Goal: Go to known website: Go to known website

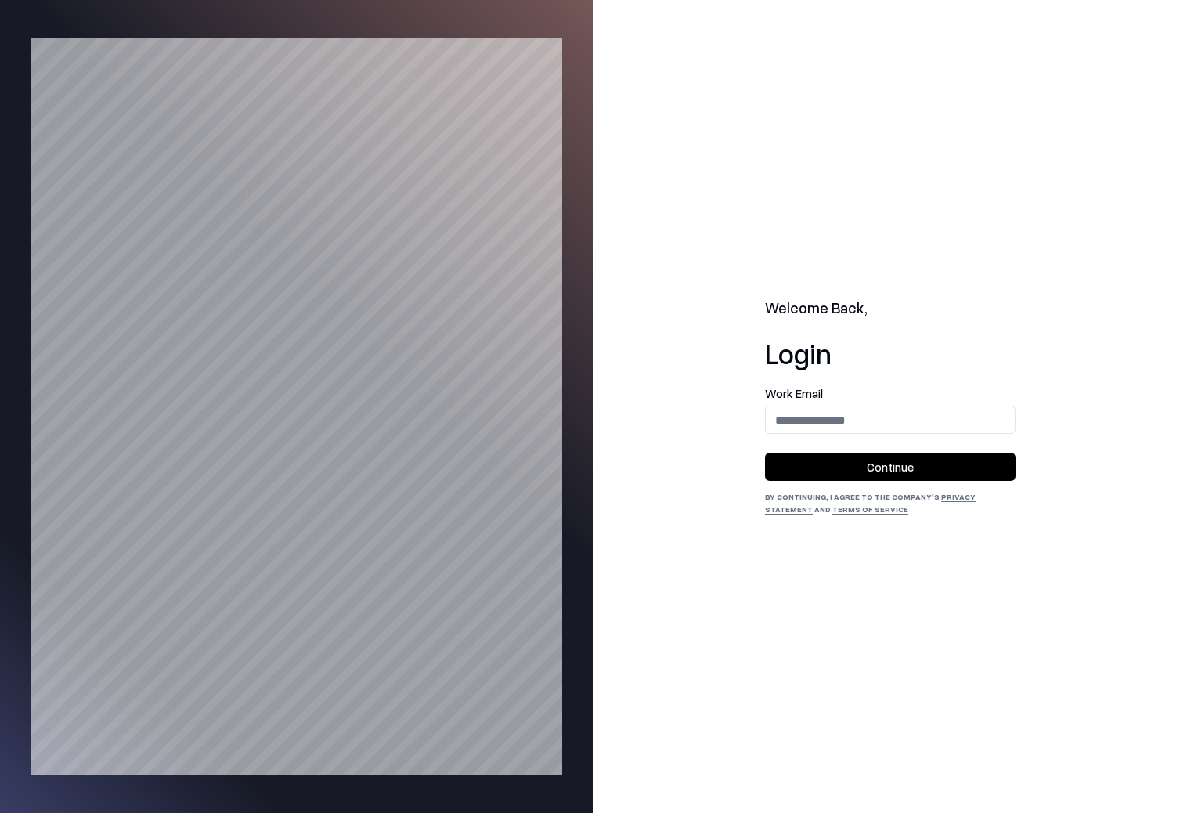
click at [864, 421] on input "email" at bounding box center [890, 420] width 249 height 29
type input "**********"
click at [850, 461] on button "Continue" at bounding box center [890, 467] width 251 height 28
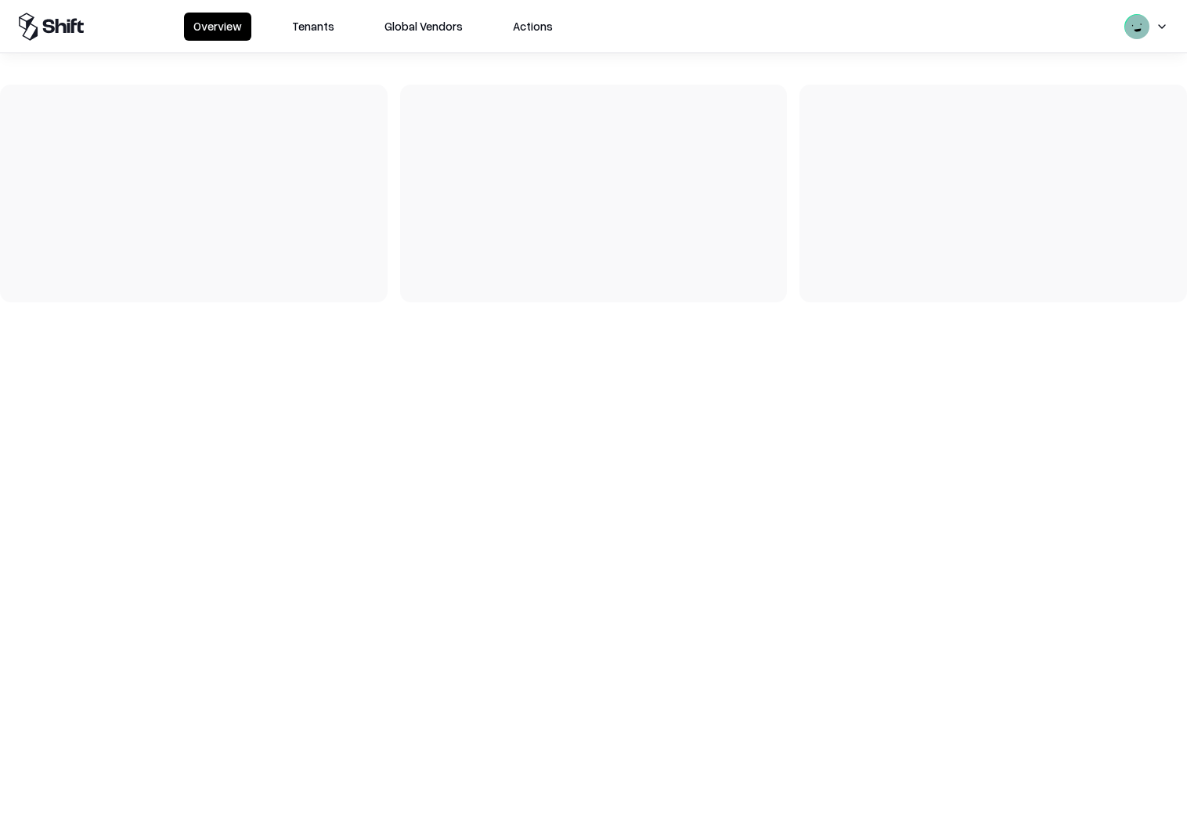
click at [298, 15] on button "Tenants" at bounding box center [313, 27] width 61 height 28
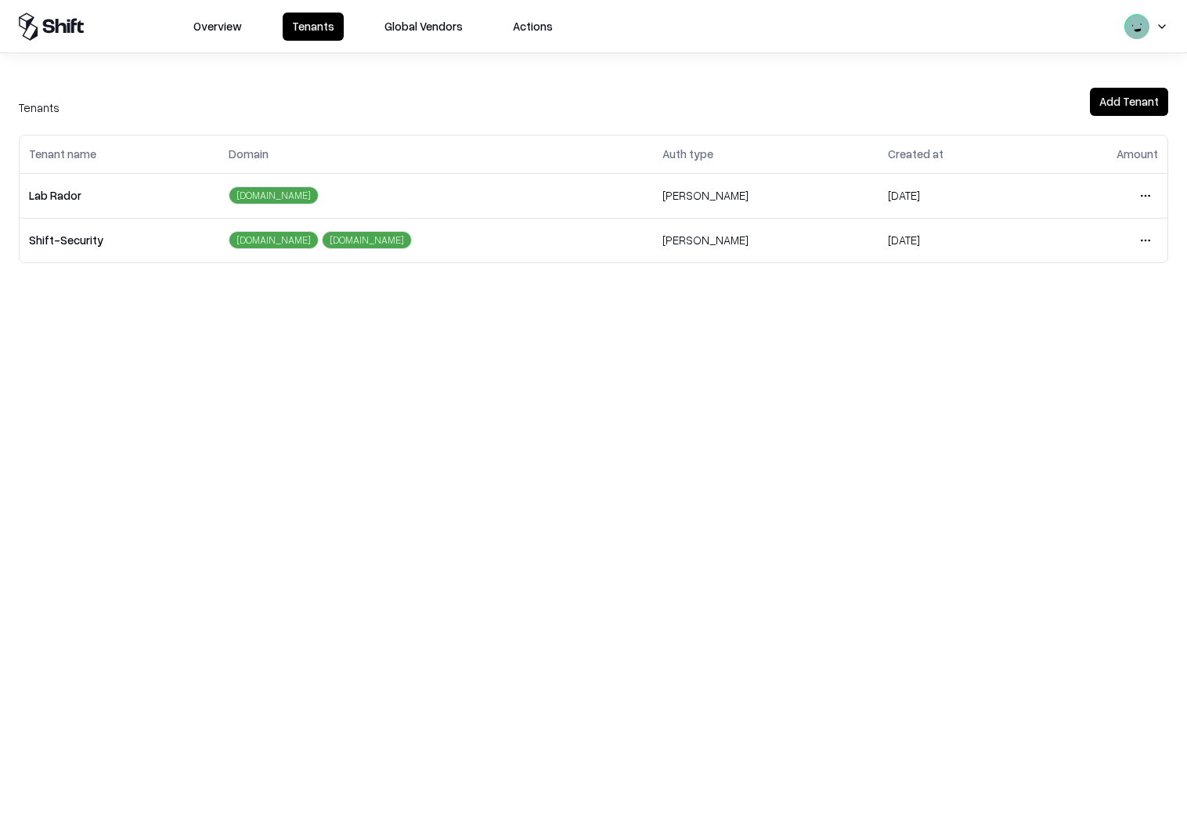
click at [1143, 192] on html "Overview Tenants Global Vendors Actions Tenants Add Tenant Tenant name Domain A…" at bounding box center [593, 406] width 1187 height 813
click at [1018, 331] on div "Login to tenant" at bounding box center [1079, 326] width 169 height 31
